Goal: Information Seeking & Learning: Learn about a topic

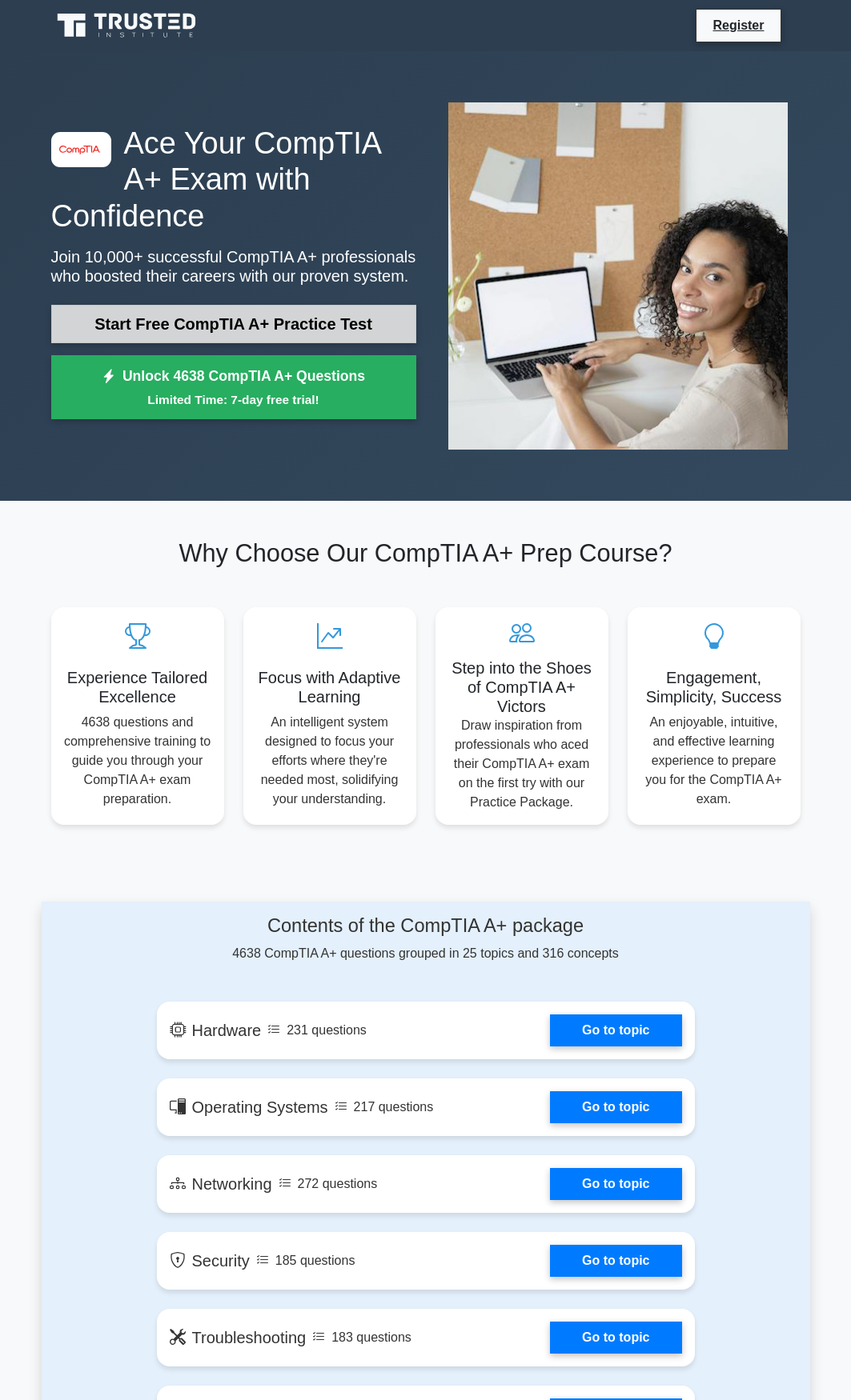
click at [82, 315] on link "Start Free CompTIA A+ Practice Test" at bounding box center [233, 323] width 364 height 38
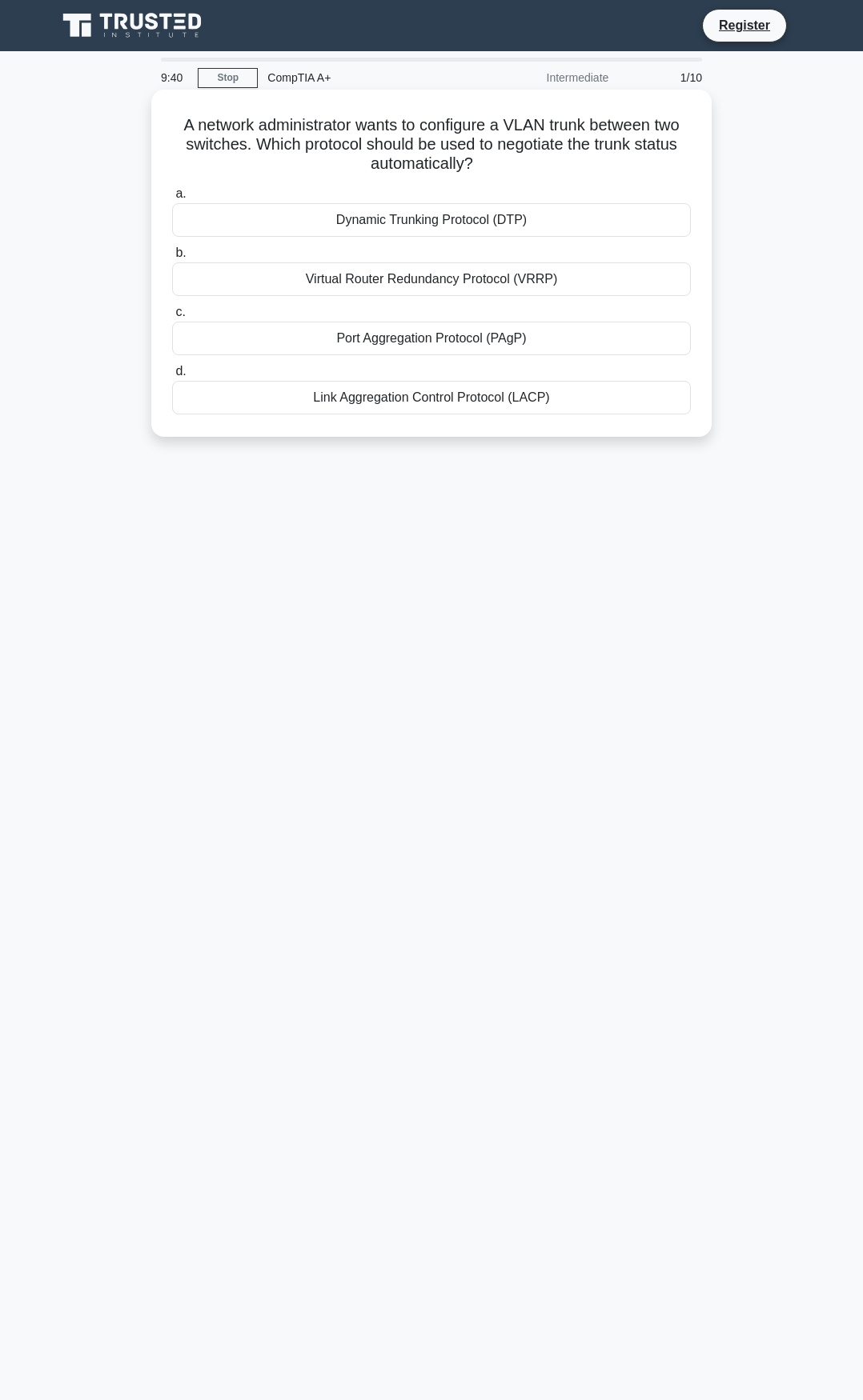
click at [418, 397] on div "Link Aggregation Control Protocol (LACP)" at bounding box center [431, 397] width 518 height 33
click at [172, 377] on input "d. Link Aggregation Control Protocol (LACP)" at bounding box center [172, 371] width 0 height 10
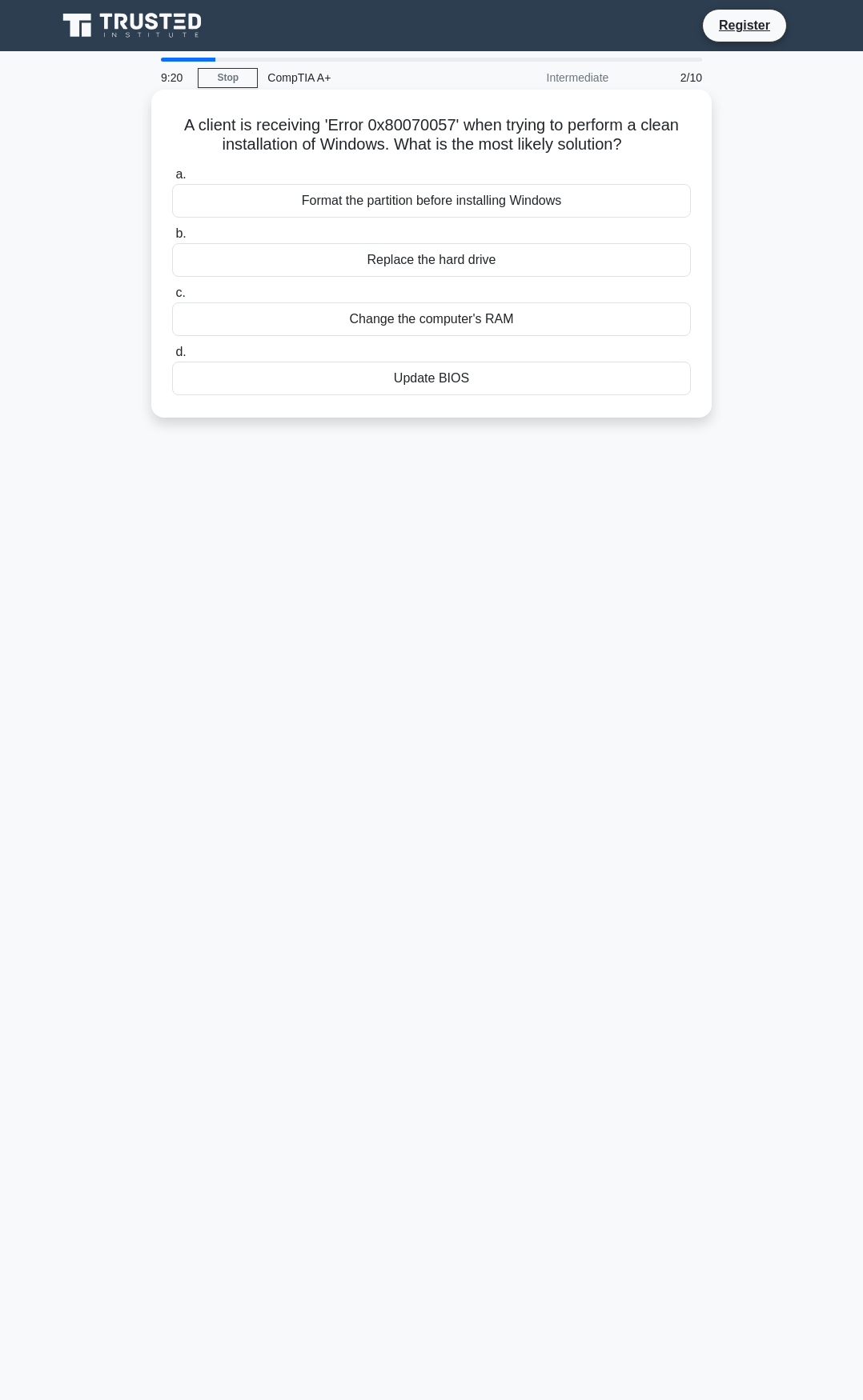
click at [404, 388] on div "Update BIOS" at bounding box center [431, 378] width 518 height 33
click at [172, 357] on input "d. Update BIOS" at bounding box center [172, 352] width 0 height 10
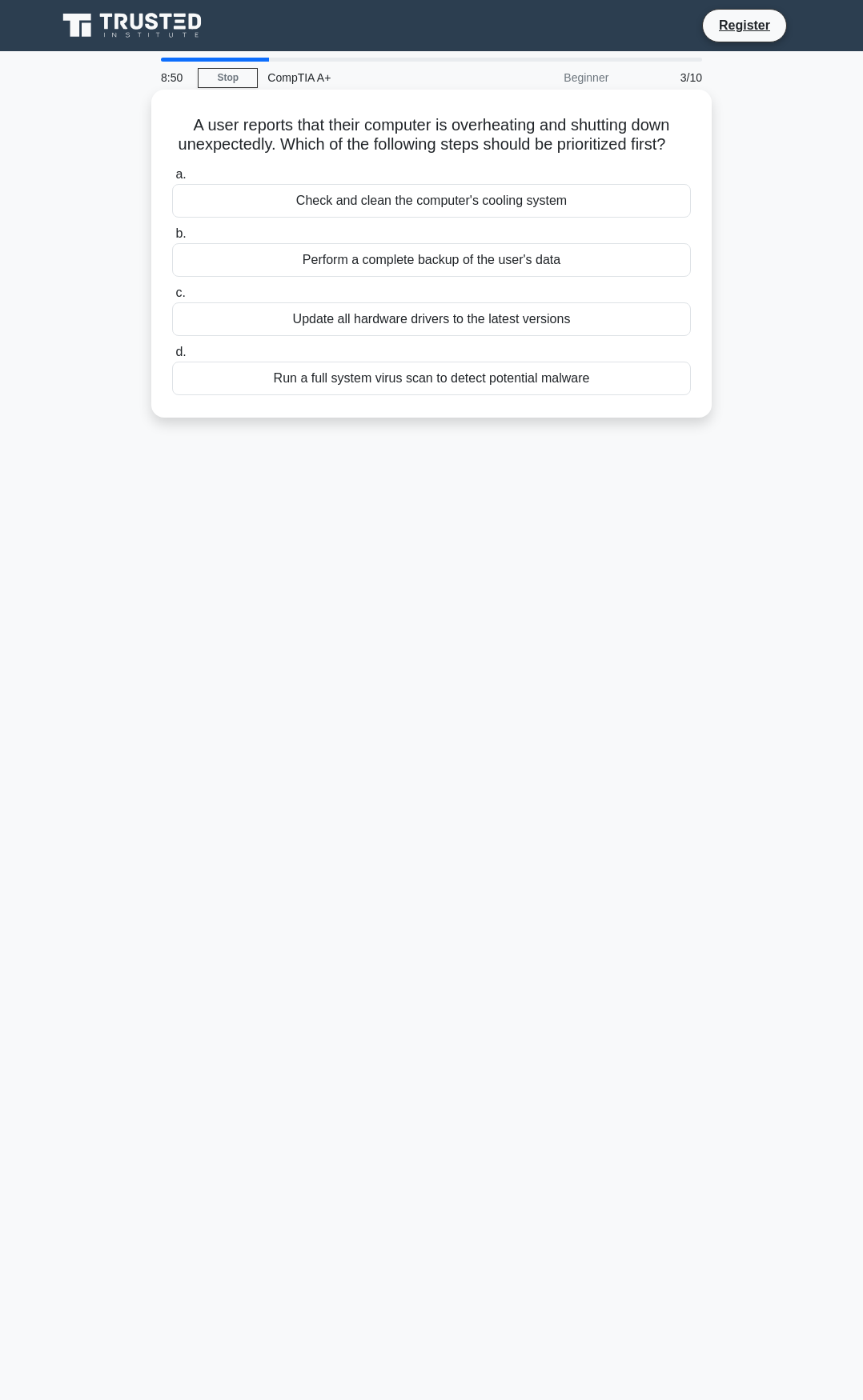
click at [253, 218] on div "Check and clean the computer's cooling system" at bounding box center [431, 200] width 518 height 33
click at [172, 180] on input "a. Check and clean the computer's cooling system" at bounding box center [172, 175] width 0 height 10
click at [270, 261] on div "DisplayPort to HDMI adapter" at bounding box center [431, 259] width 518 height 33
click at [172, 239] on input "b. DisplayPort to HDMI adapter" at bounding box center [172, 234] width 0 height 10
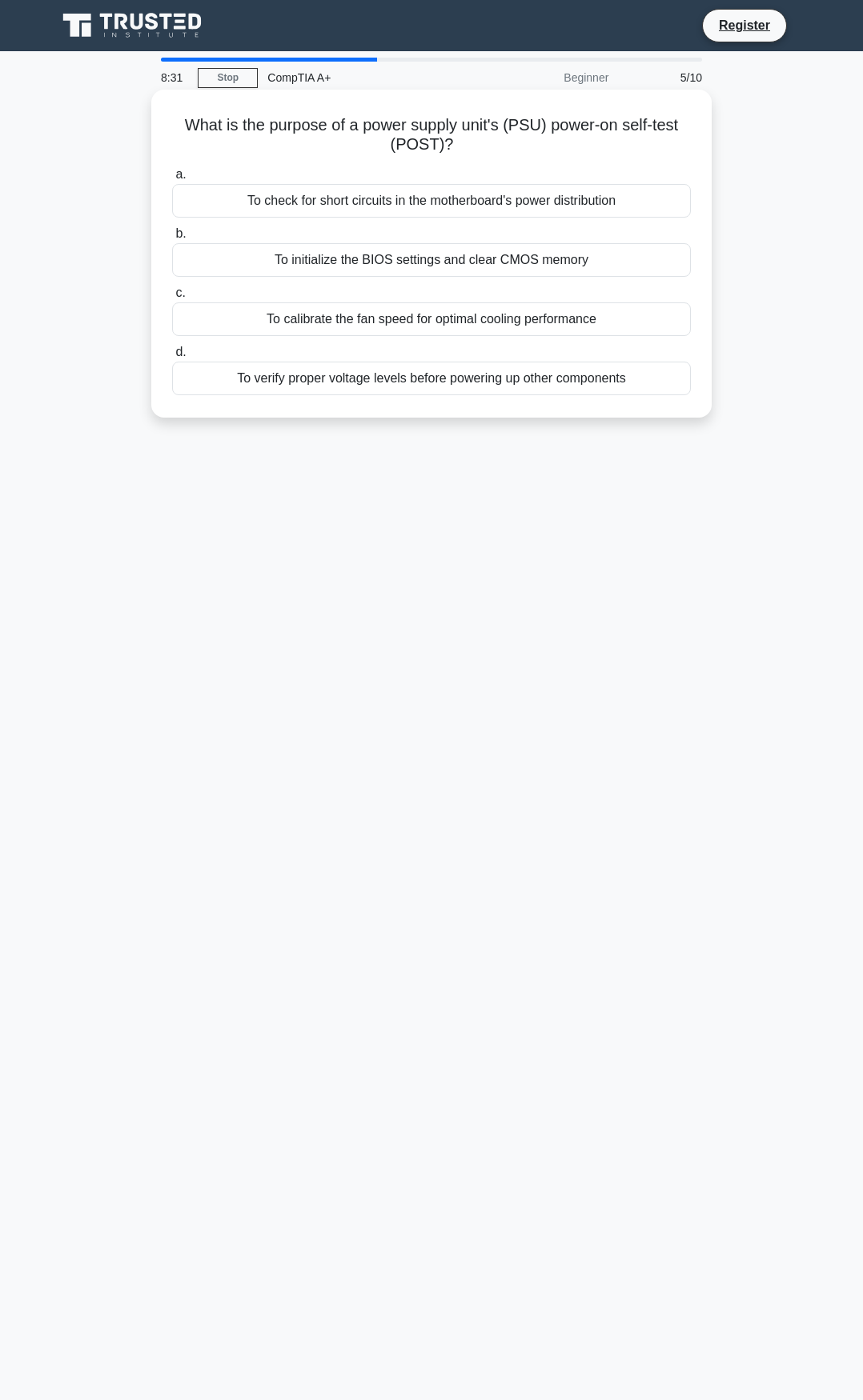
click at [265, 206] on div "To check for short circuits in the motherboard's power distribution" at bounding box center [431, 200] width 518 height 33
click at [172, 180] on input "a. To check for short circuits in the motherboard's power distribution" at bounding box center [172, 175] width 0 height 10
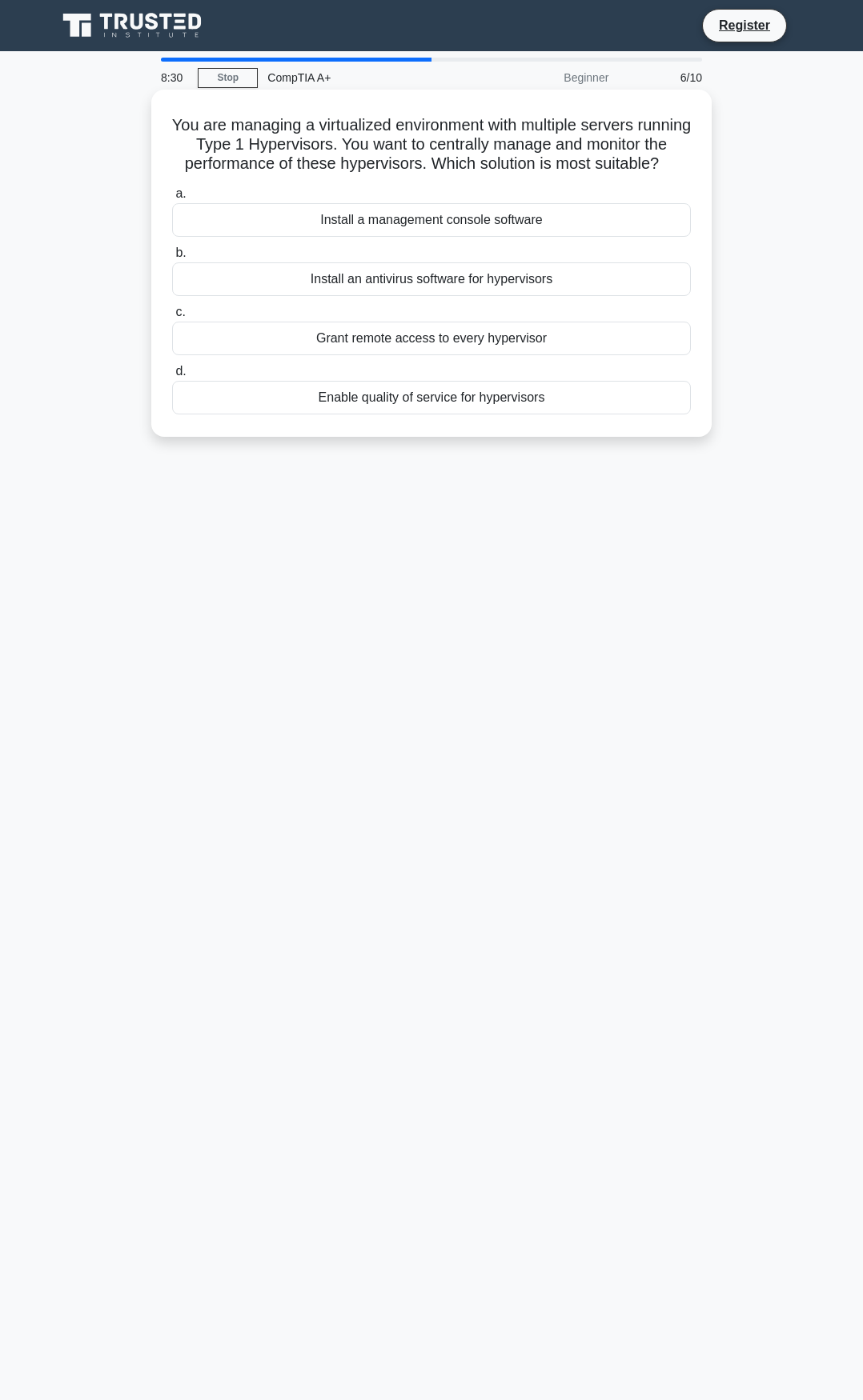
click at [277, 236] on div "Install a management console software" at bounding box center [431, 219] width 518 height 33
click at [172, 199] on input "a. Install a management console software" at bounding box center [172, 194] width 0 height 10
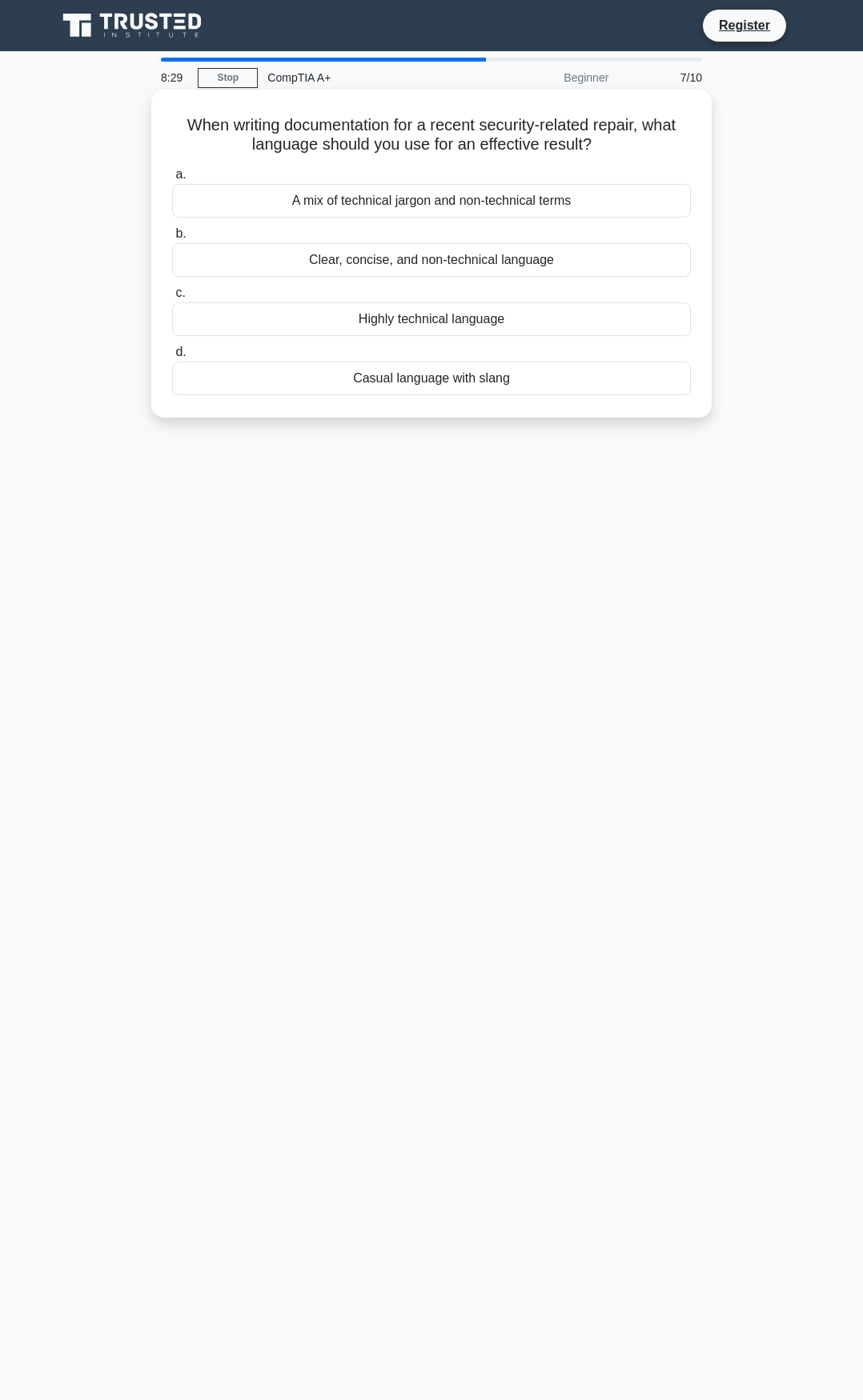
click at [290, 263] on div "Clear, concise, and non-technical language" at bounding box center [431, 259] width 518 height 33
click at [172, 239] on input "b. Clear, concise, and non-technical language" at bounding box center [172, 234] width 0 height 10
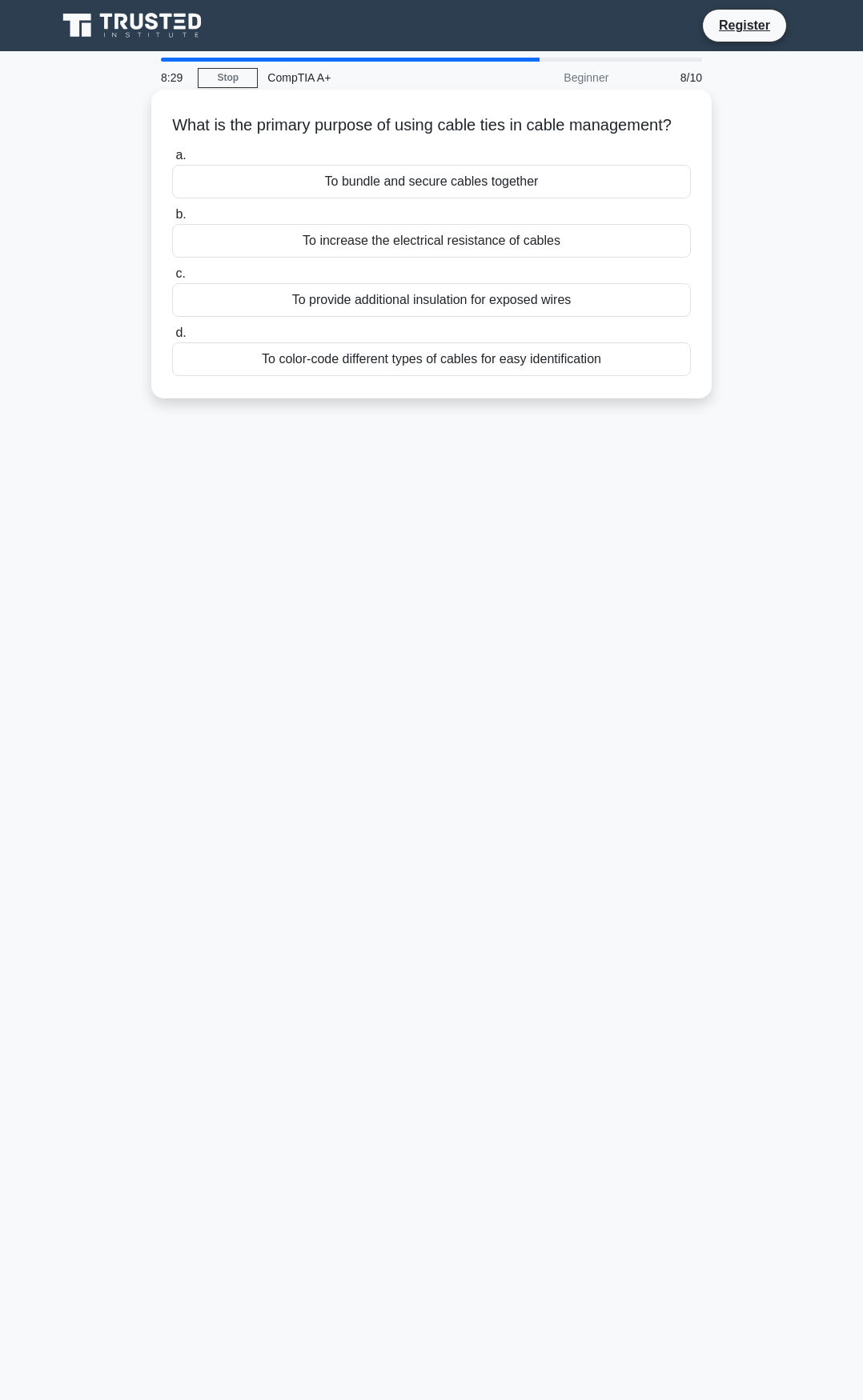
click at [318, 317] on div "To provide additional insulation for exposed wires" at bounding box center [431, 299] width 518 height 33
click at [172, 279] on input "c. To provide additional insulation for exposed wires" at bounding box center [172, 274] width 0 height 10
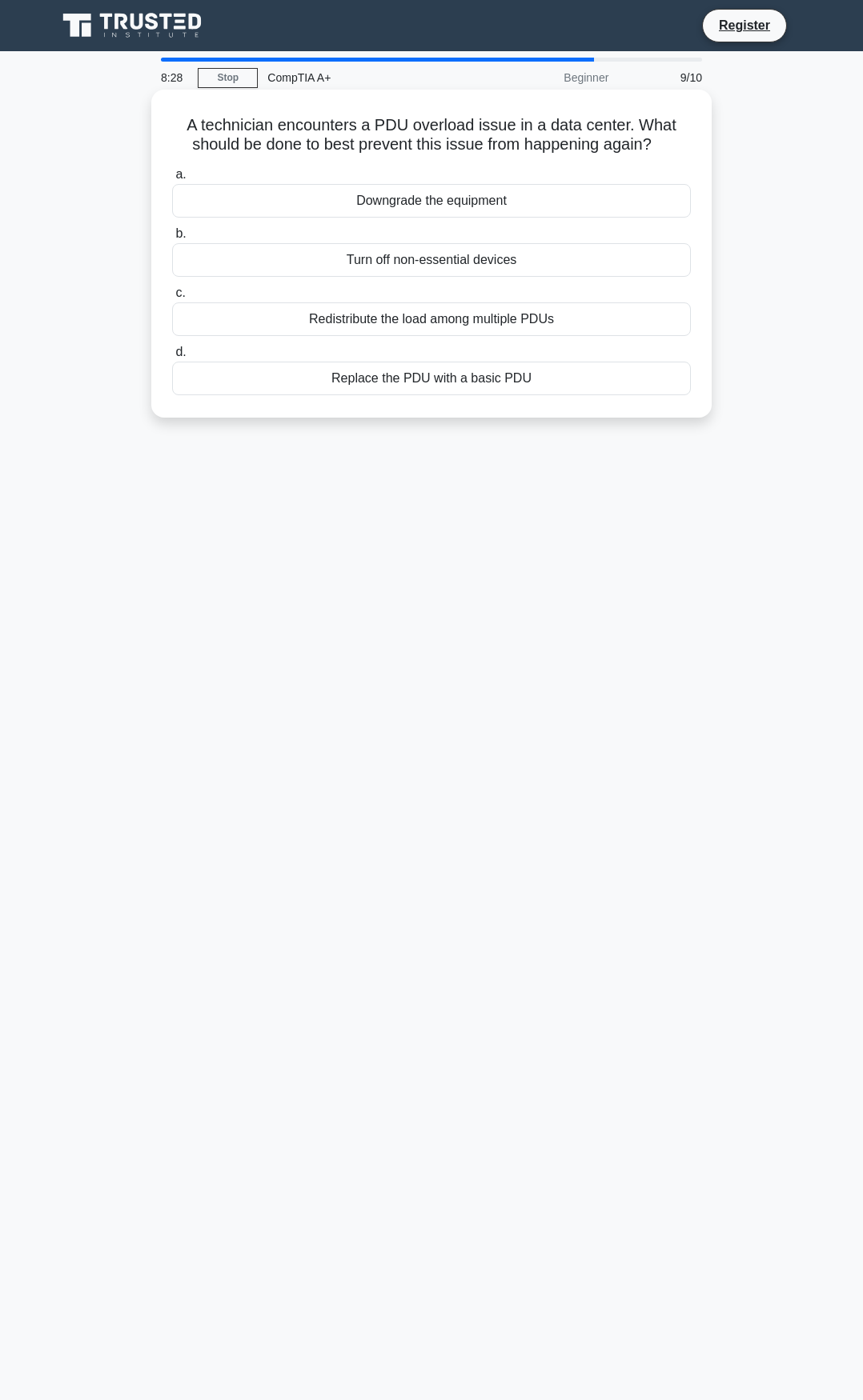
click at [324, 253] on div "Turn off non-essential devices" at bounding box center [431, 259] width 518 height 33
click at [172, 239] on input "b. Turn off non-essential devices" at bounding box center [172, 234] width 0 height 10
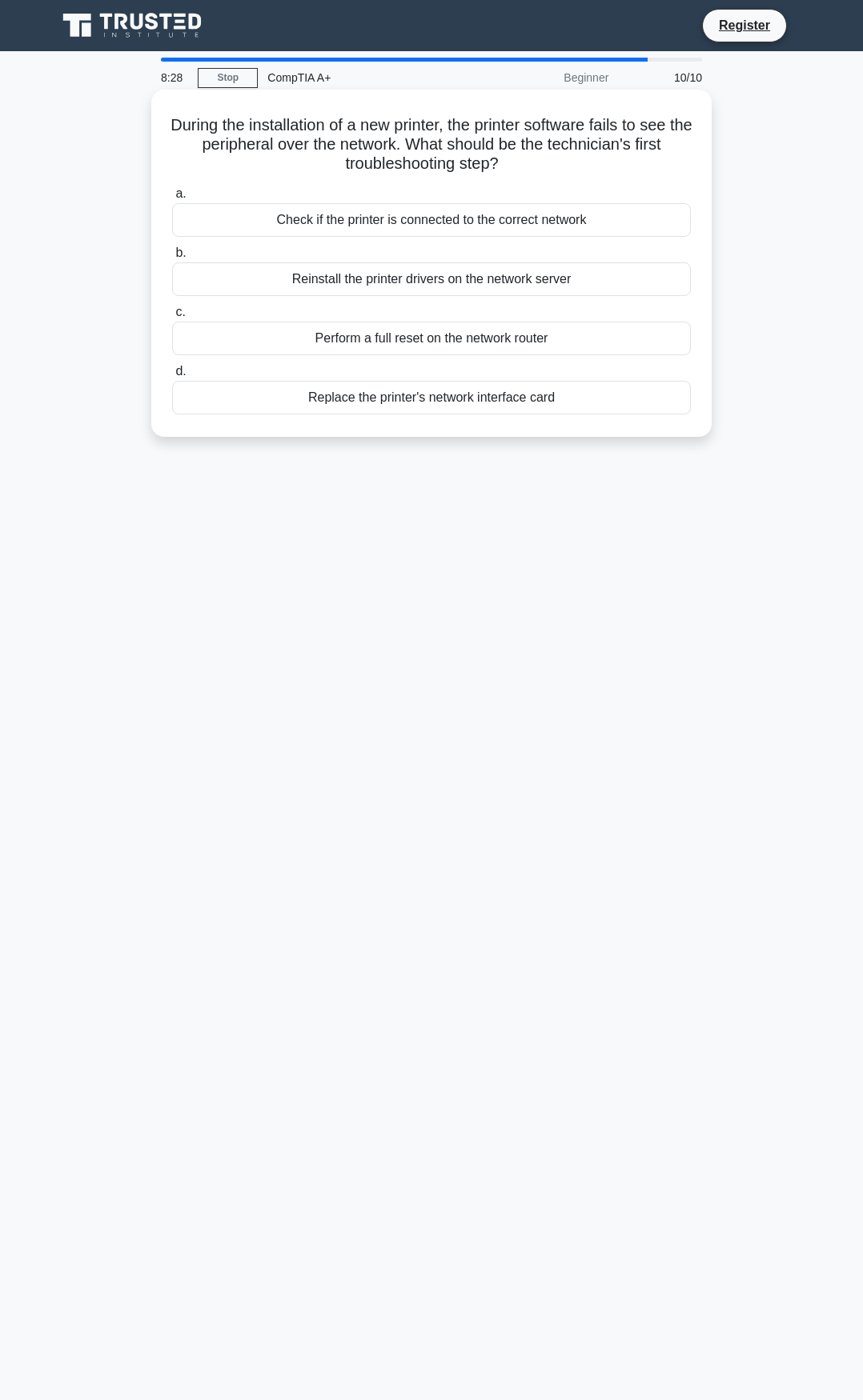
click at [328, 215] on div "Check if the printer is connected to the correct network" at bounding box center [431, 219] width 518 height 33
click at [172, 199] on input "a. Check if the printer is connected to the correct network" at bounding box center [172, 194] width 0 height 10
